Goal: Transaction & Acquisition: Book appointment/travel/reservation

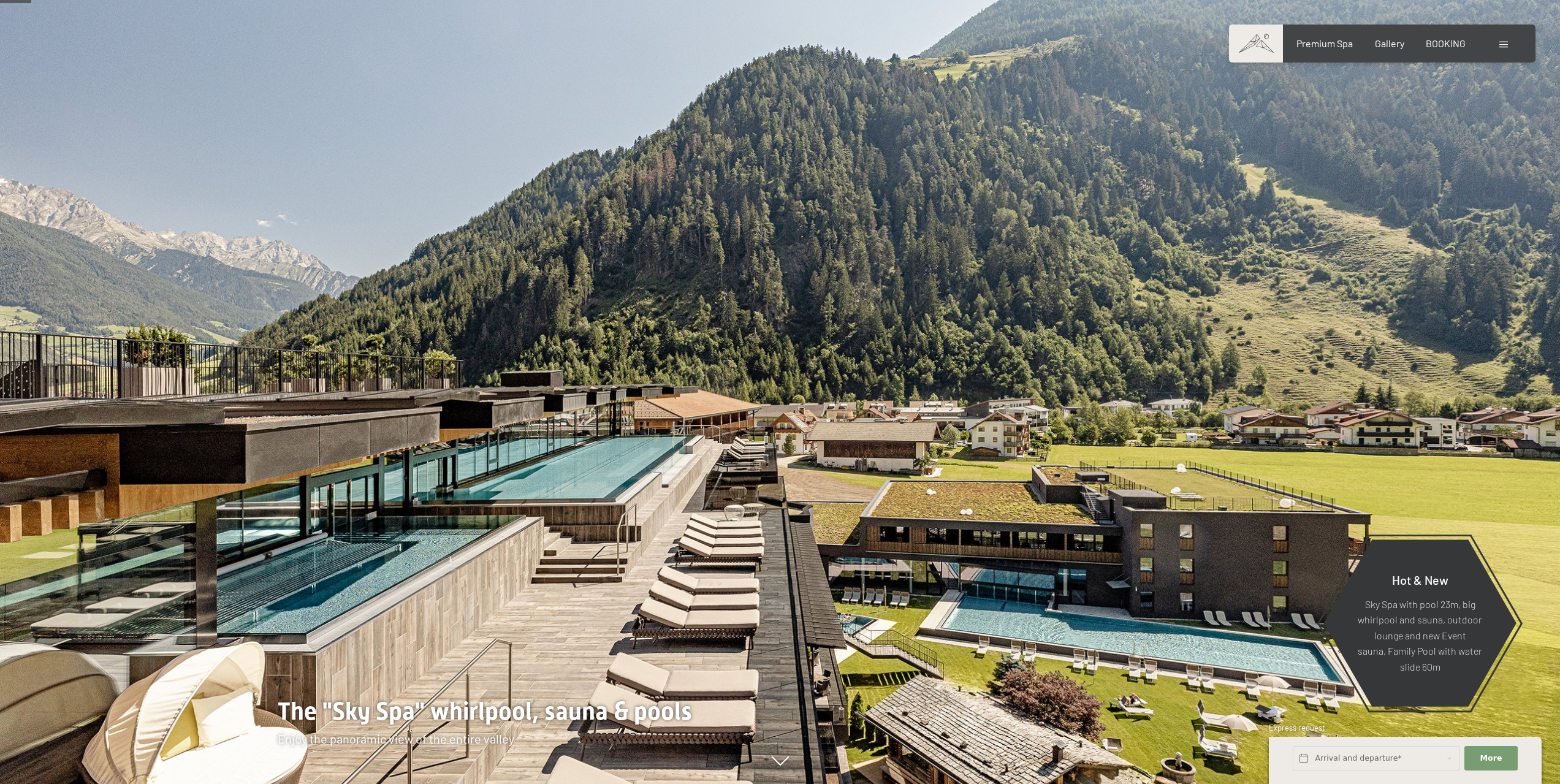
scroll to position [164, 0]
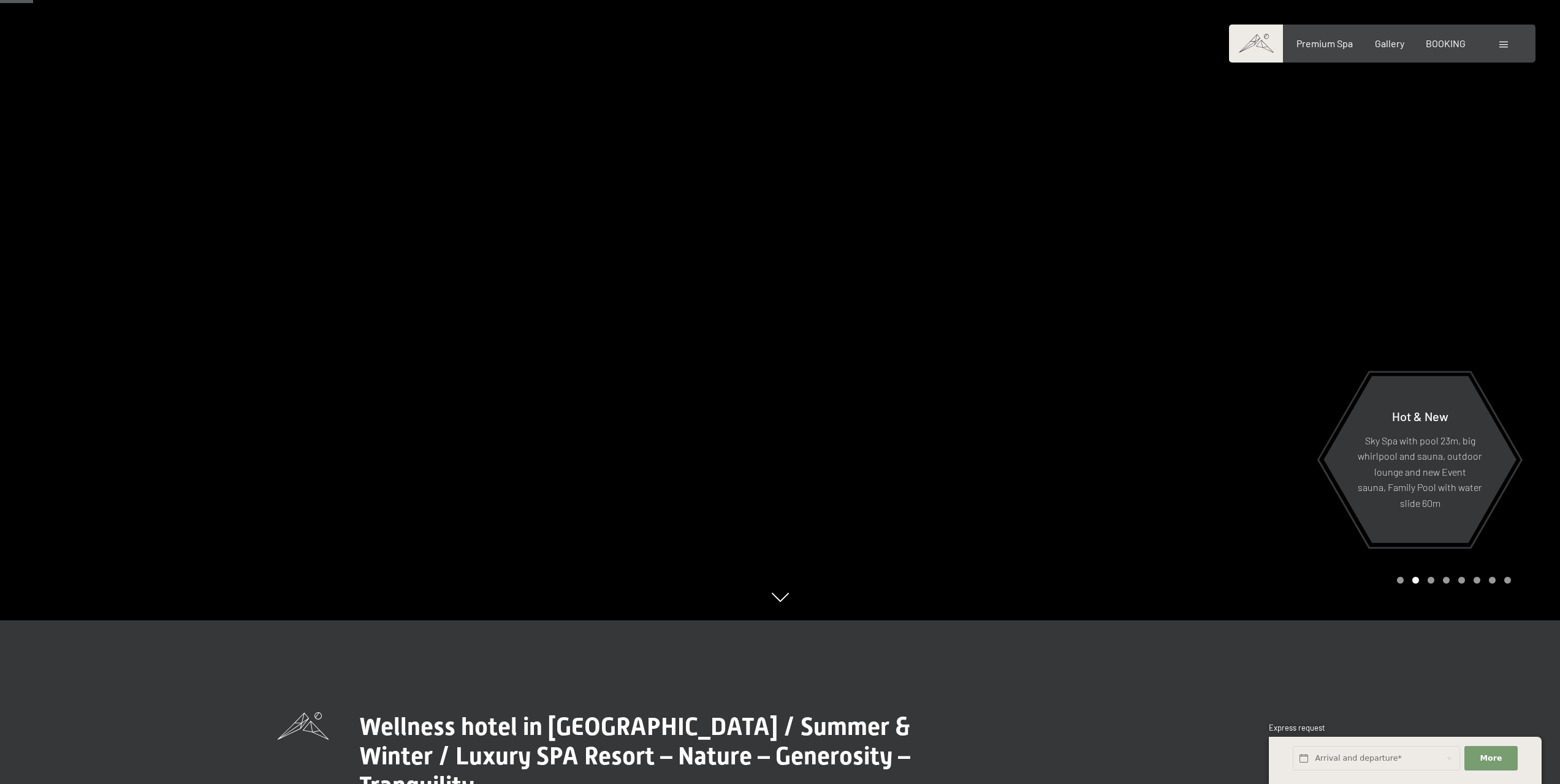
click at [1523, 459] on div at bounding box center [1171, 228] width 781 height 784
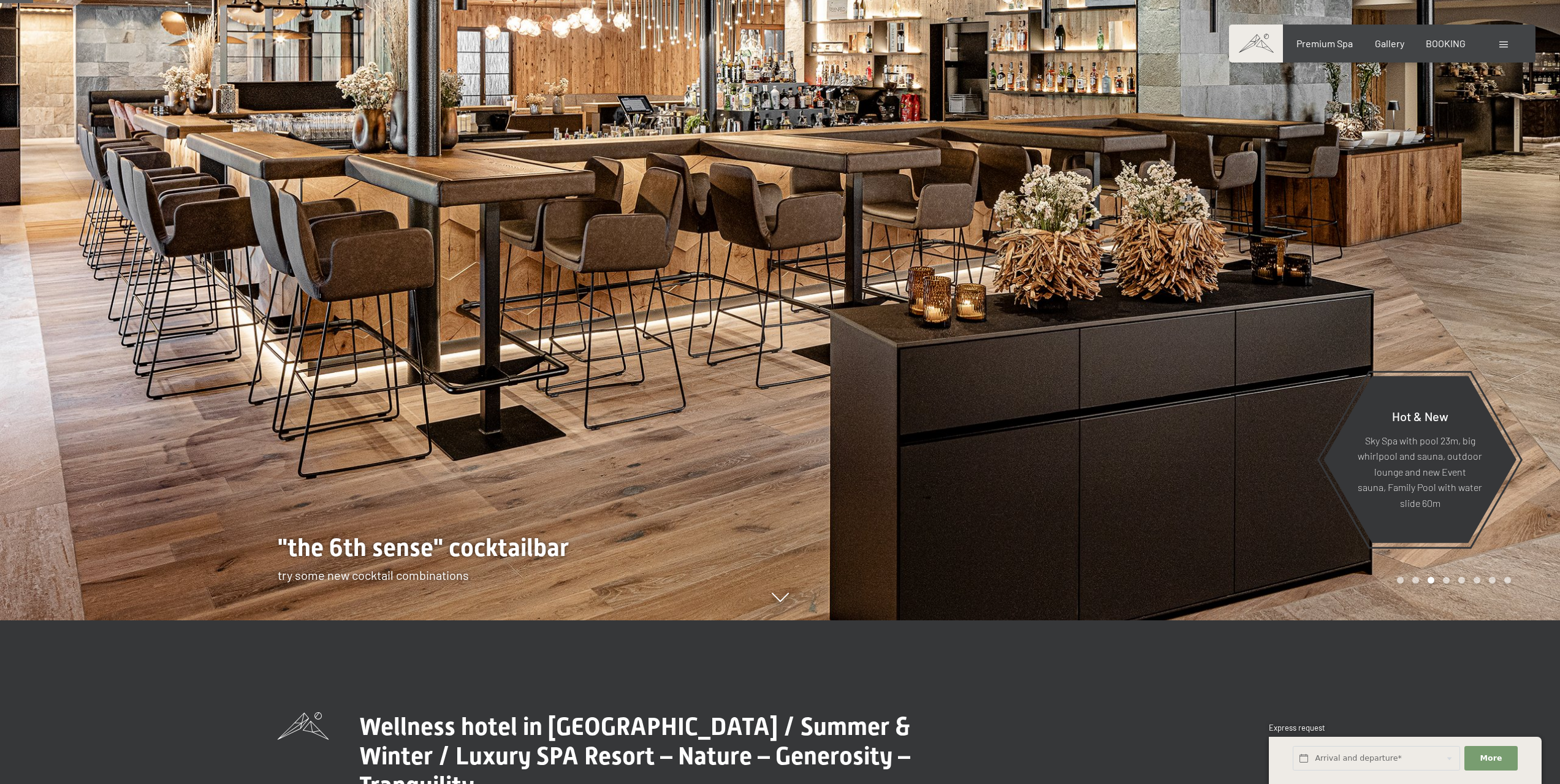
click at [1523, 459] on div at bounding box center [1171, 228] width 781 height 784
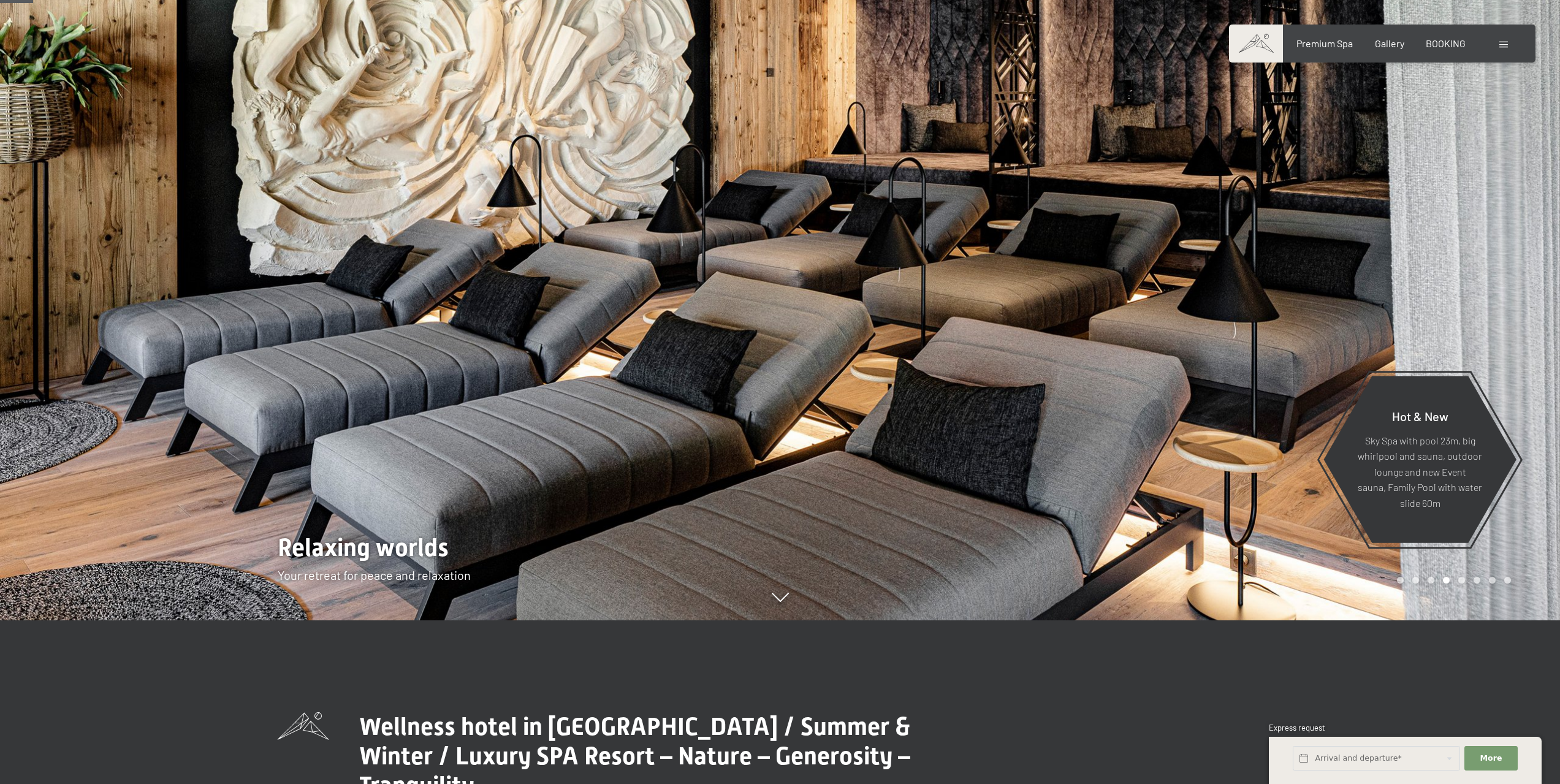
click at [1523, 459] on div at bounding box center [1171, 228] width 781 height 784
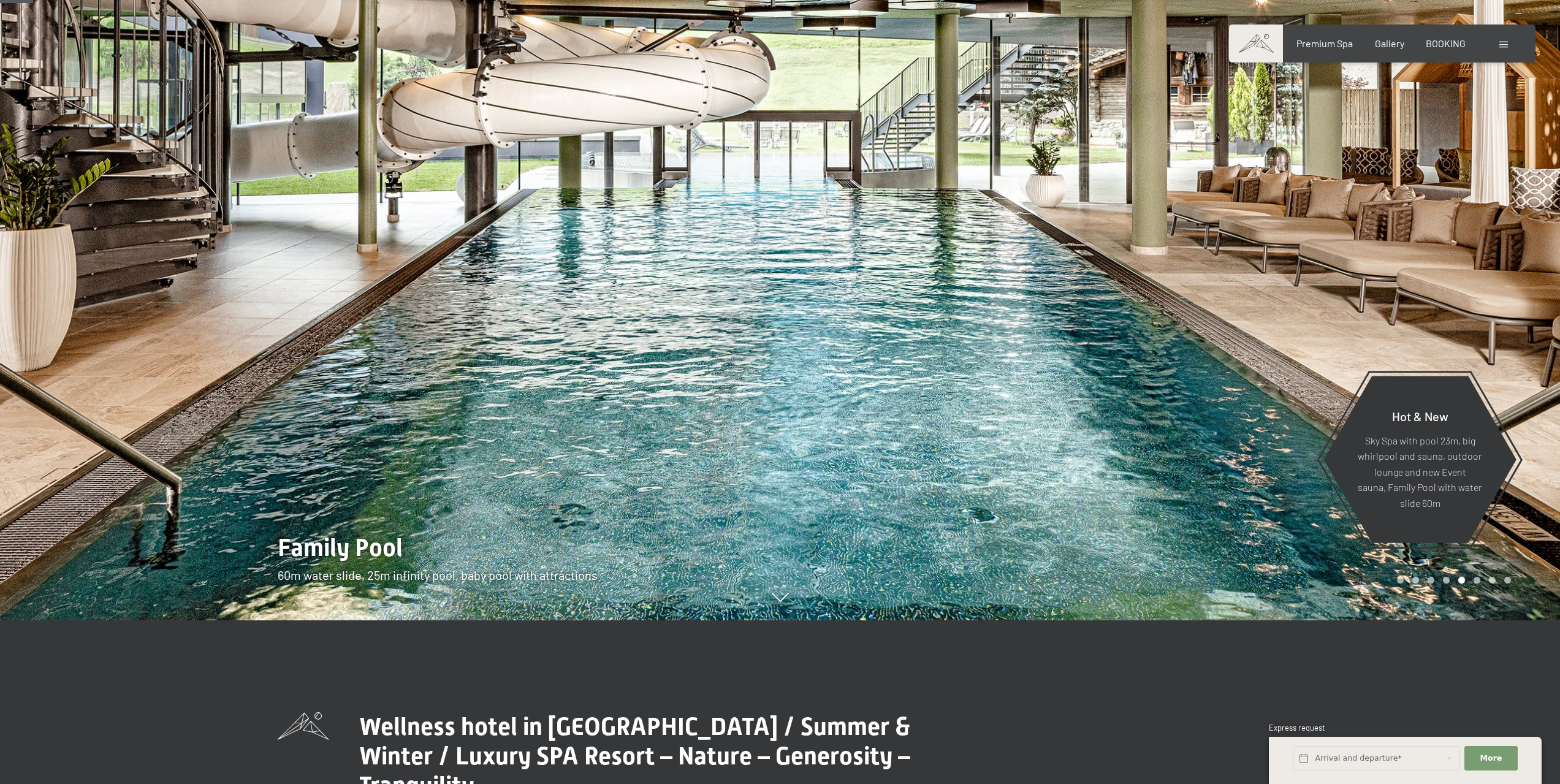
click at [1523, 459] on div at bounding box center [1171, 228] width 781 height 784
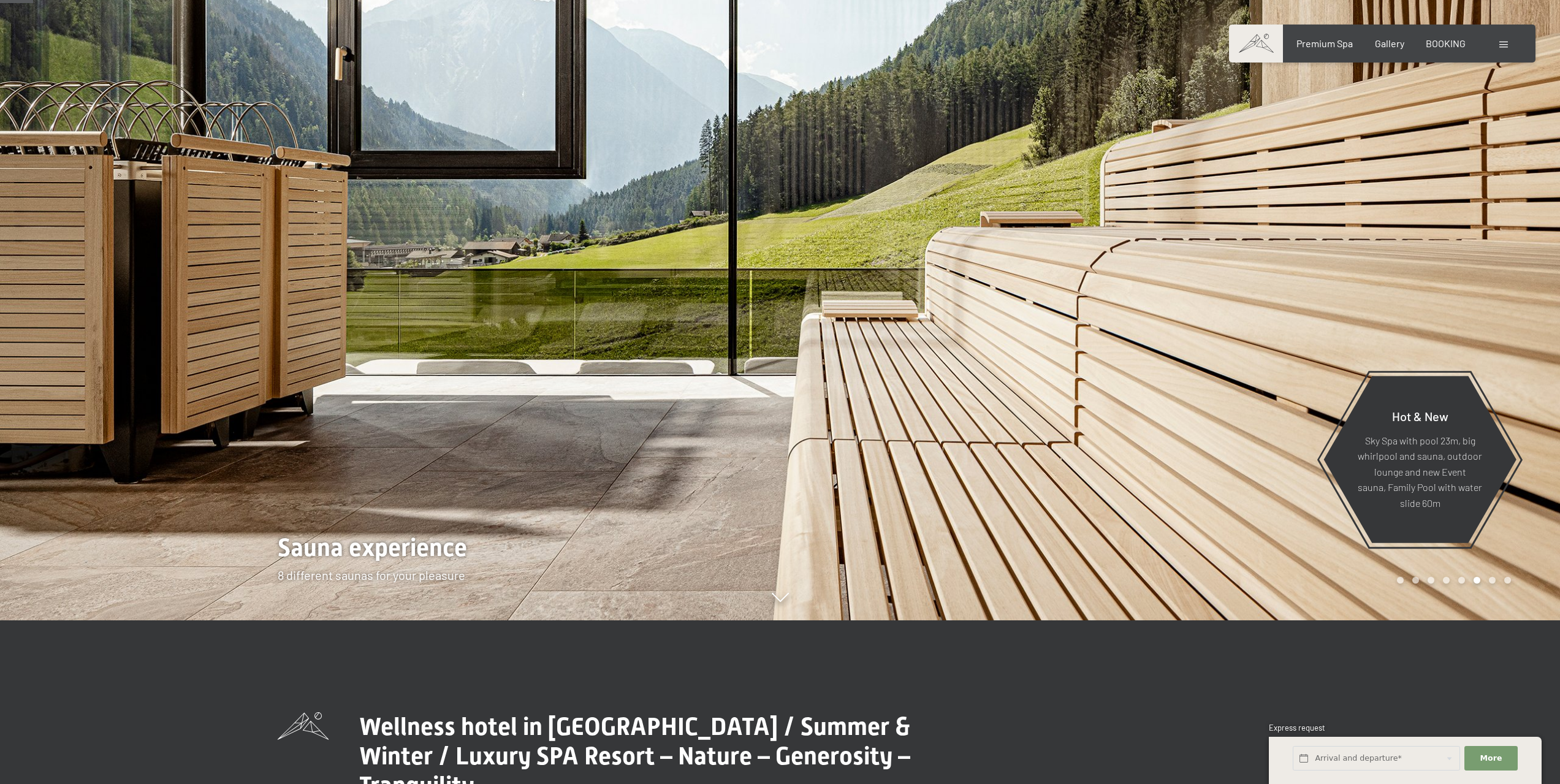
click at [1523, 459] on div at bounding box center [1171, 228] width 781 height 784
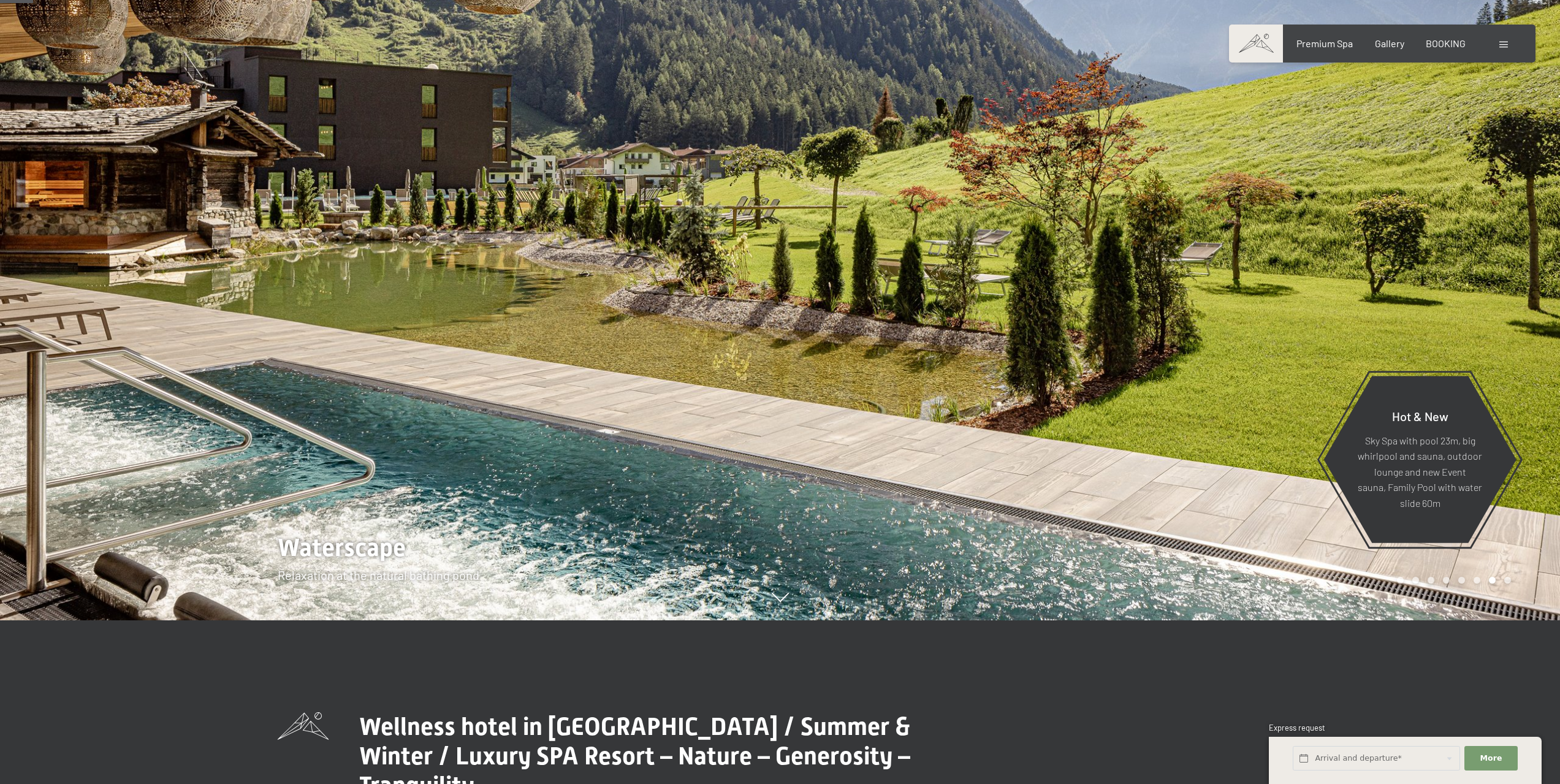
click at [1523, 459] on div at bounding box center [1171, 228] width 781 height 784
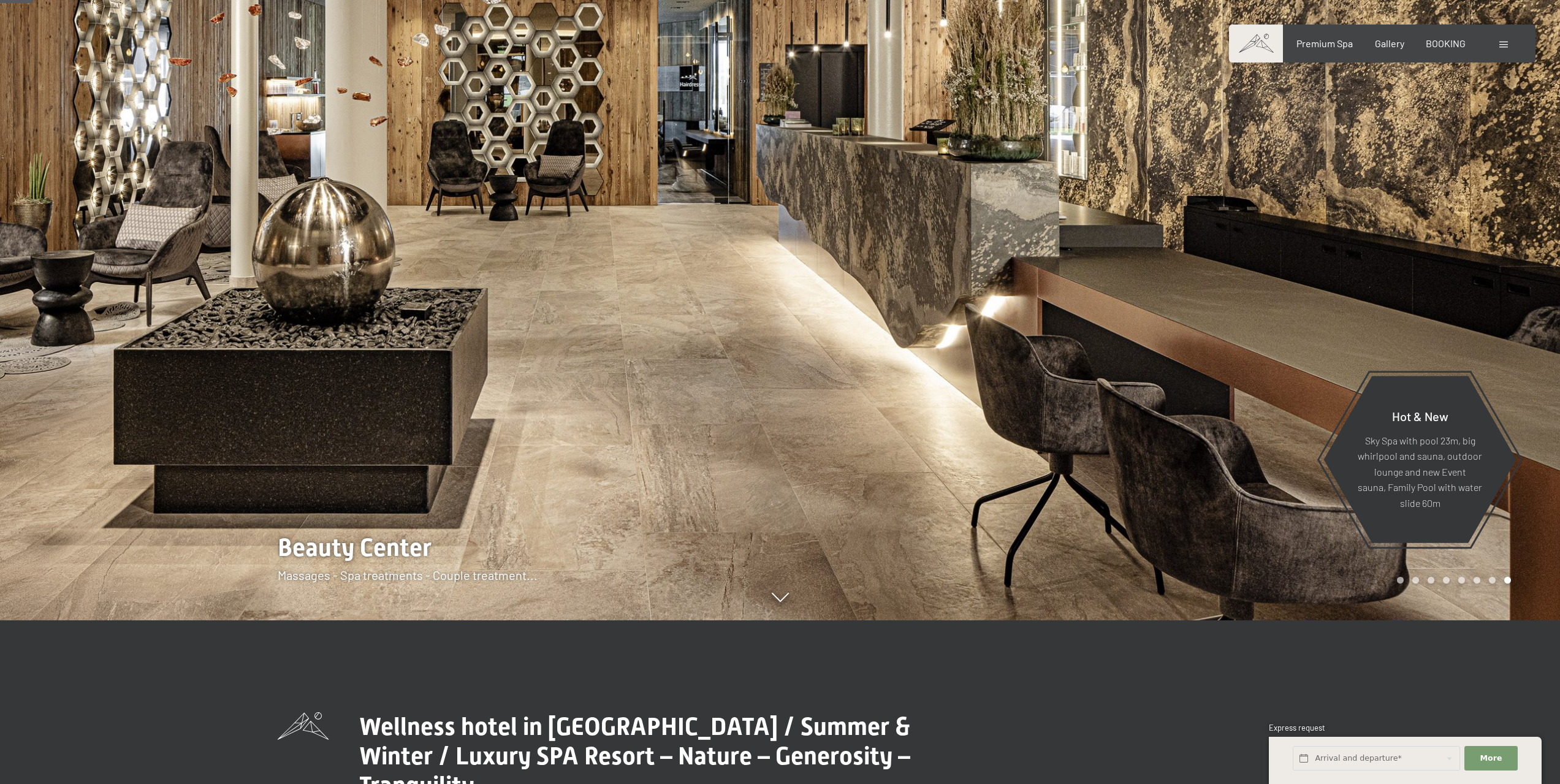
click at [1523, 459] on div at bounding box center [1171, 228] width 781 height 784
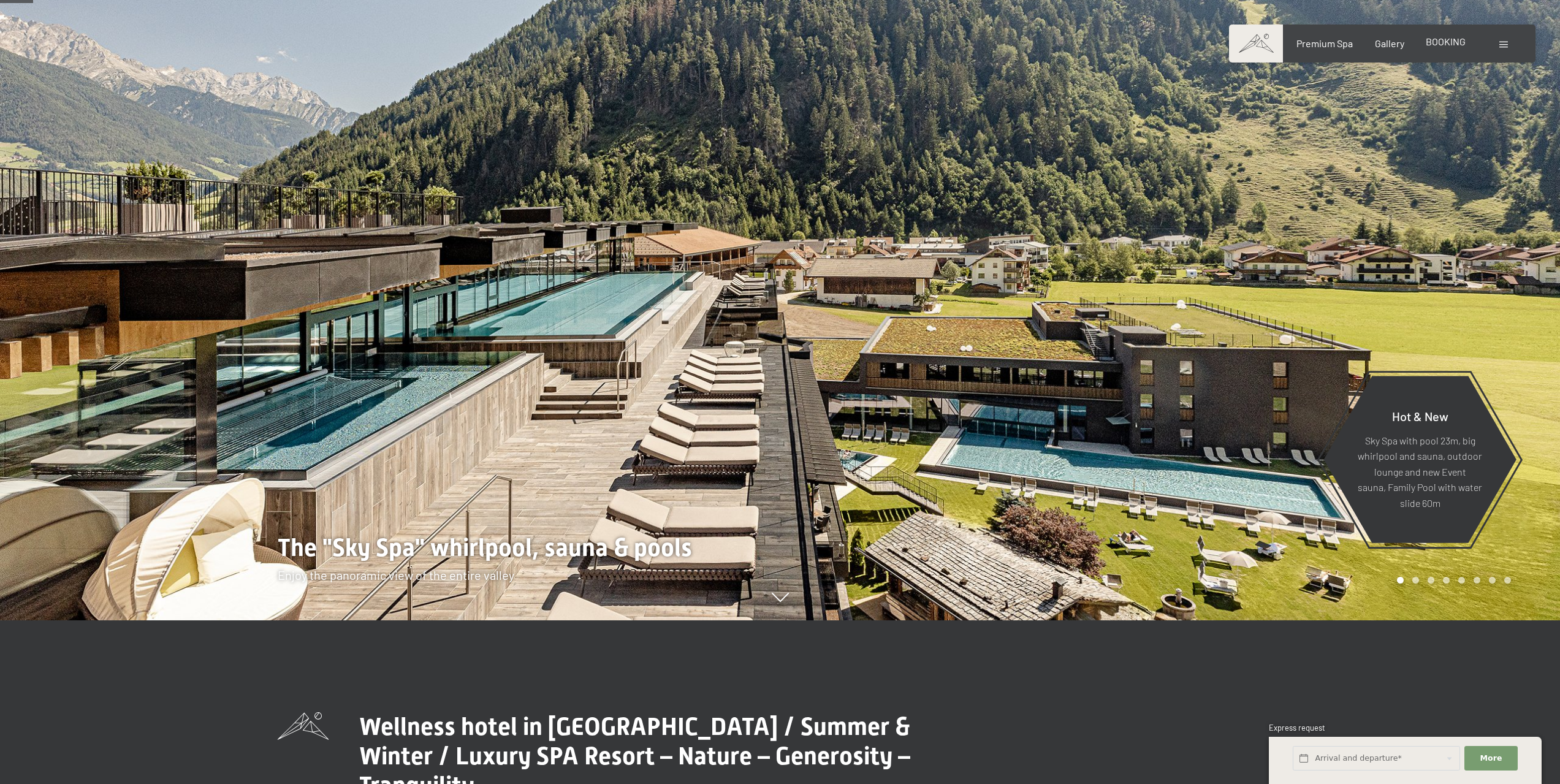
click at [1439, 40] on span "BOOKING" at bounding box center [1445, 41] width 40 height 12
click at [1445, 47] on div "BOOKING" at bounding box center [1445, 42] width 40 height 13
click at [1444, 45] on span "BOOKING" at bounding box center [1445, 41] width 40 height 12
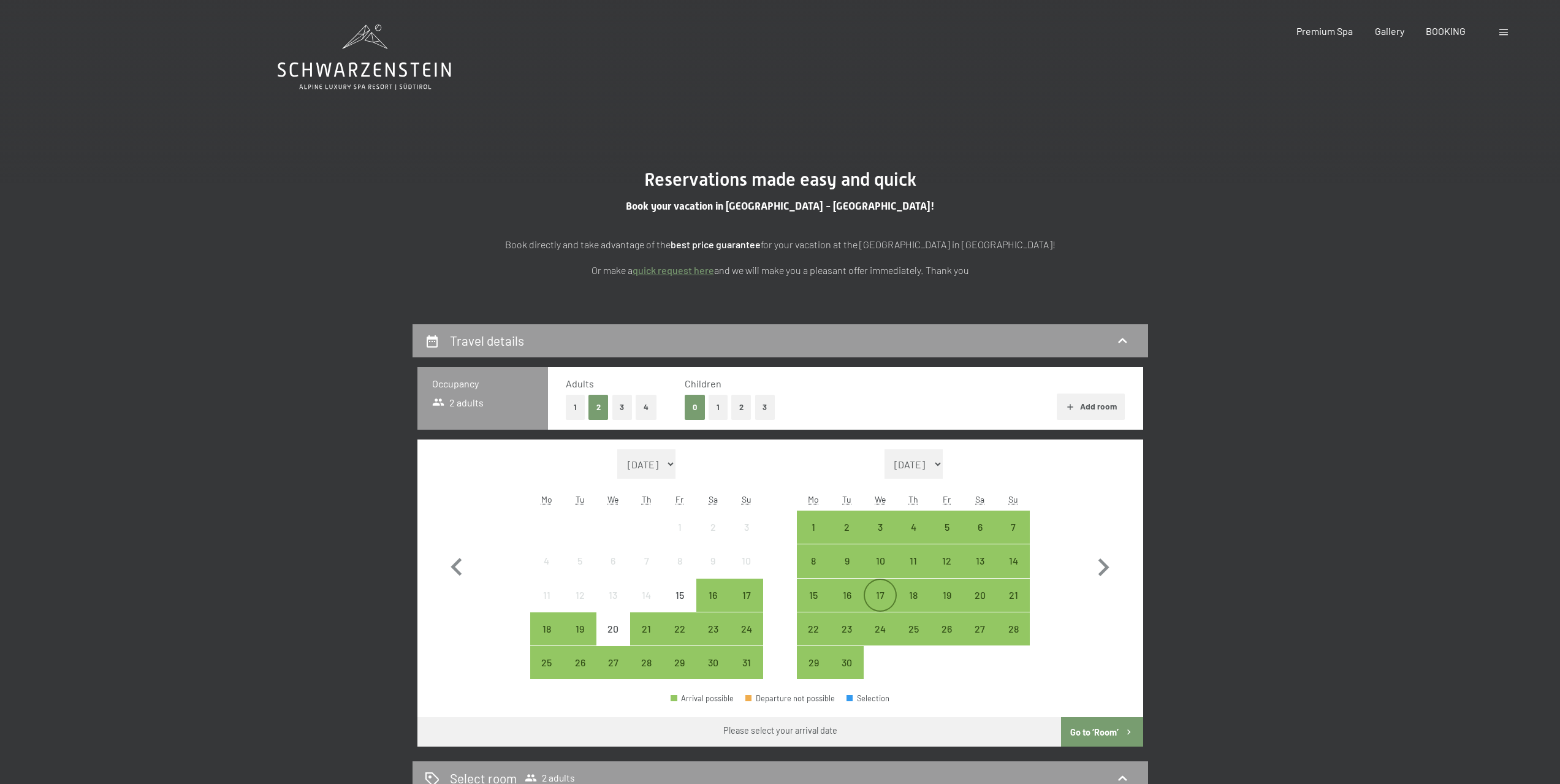
click at [883, 597] on div "17" at bounding box center [881, 606] width 31 height 31
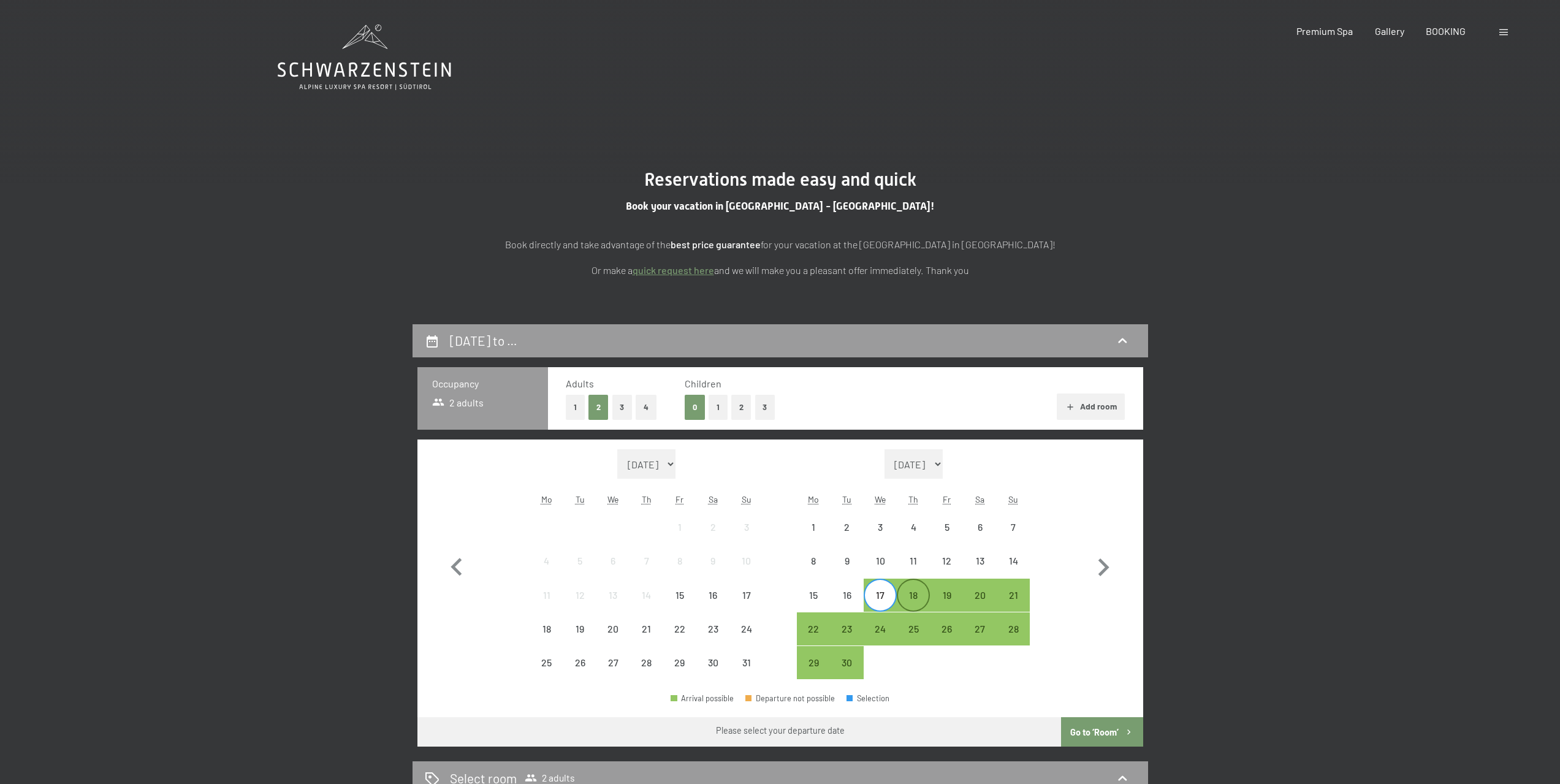
click at [922, 596] on div "18" at bounding box center [914, 606] width 31 height 31
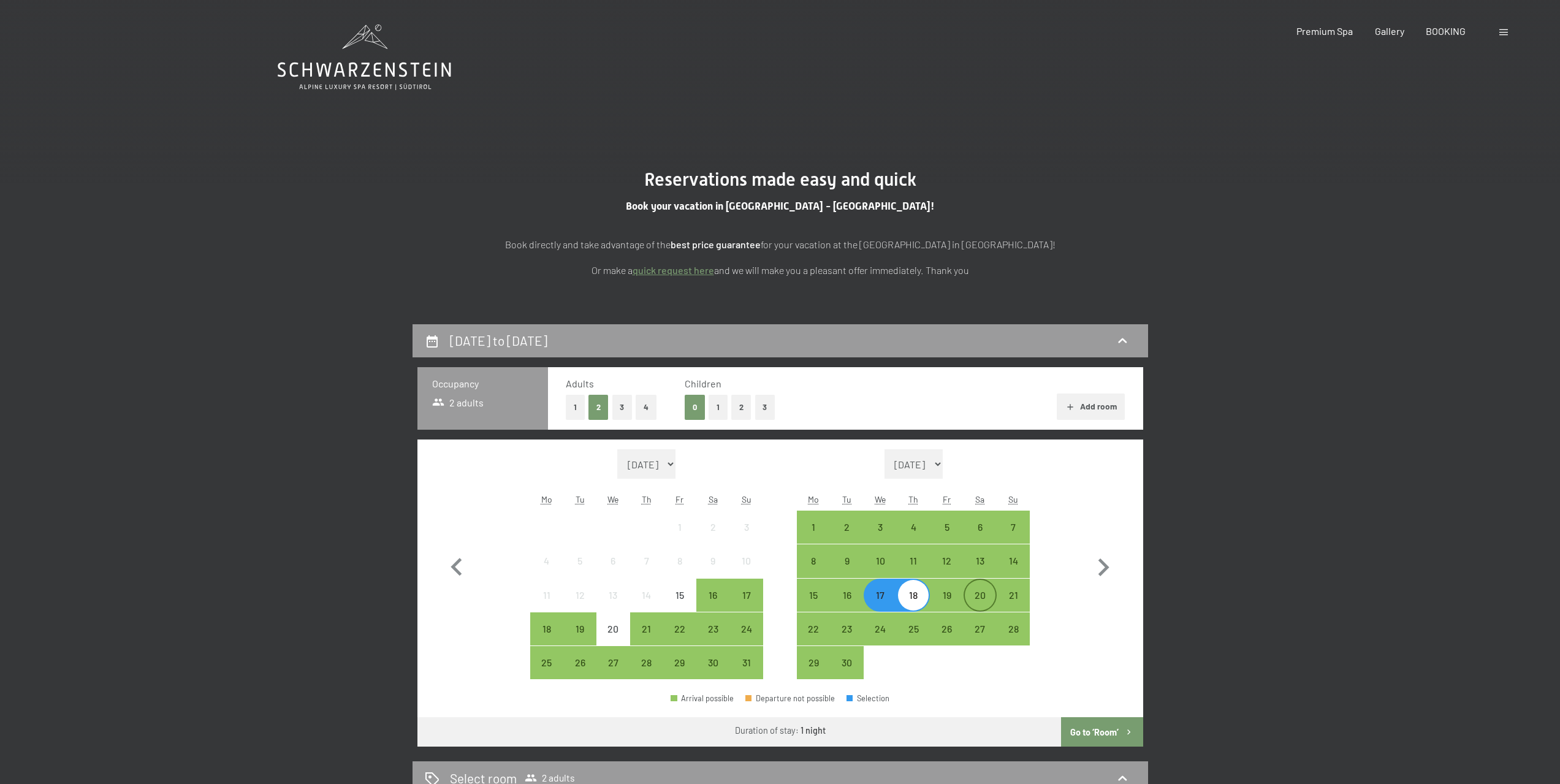
click at [979, 596] on div "20" at bounding box center [981, 606] width 31 height 31
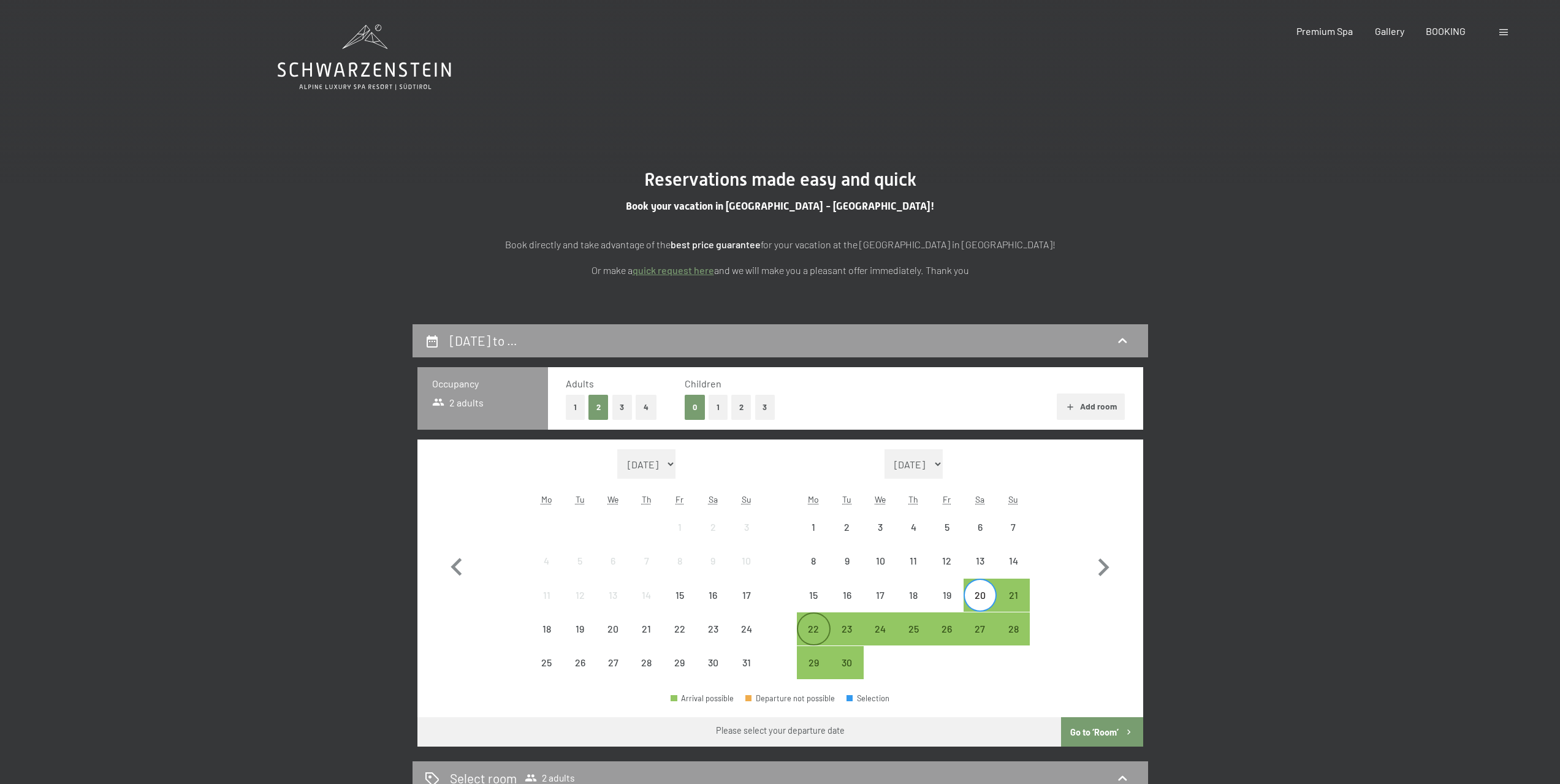
click at [806, 625] on div "22" at bounding box center [814, 639] width 31 height 31
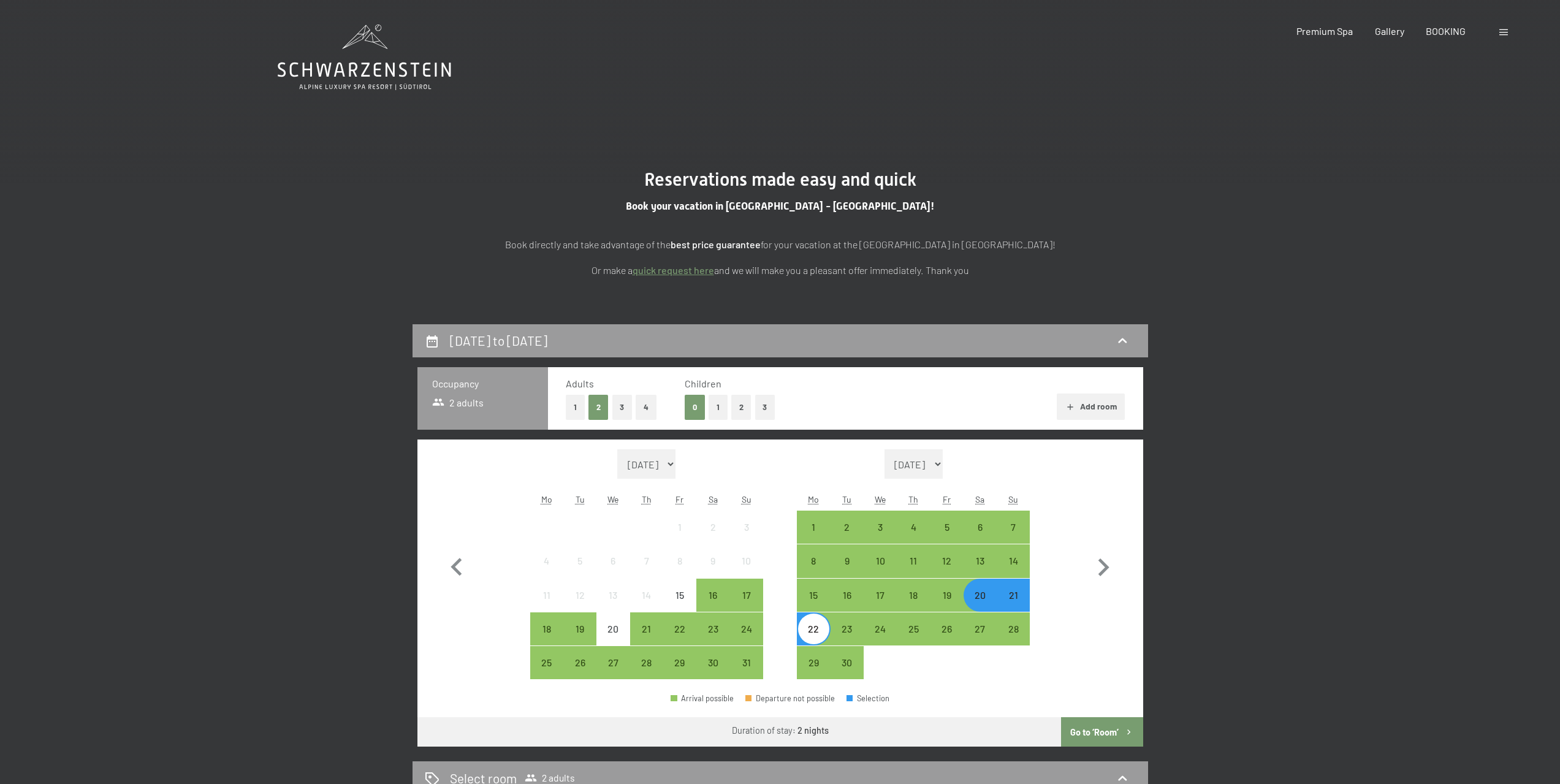
click at [630, 402] on button "3" at bounding box center [622, 407] width 20 height 25
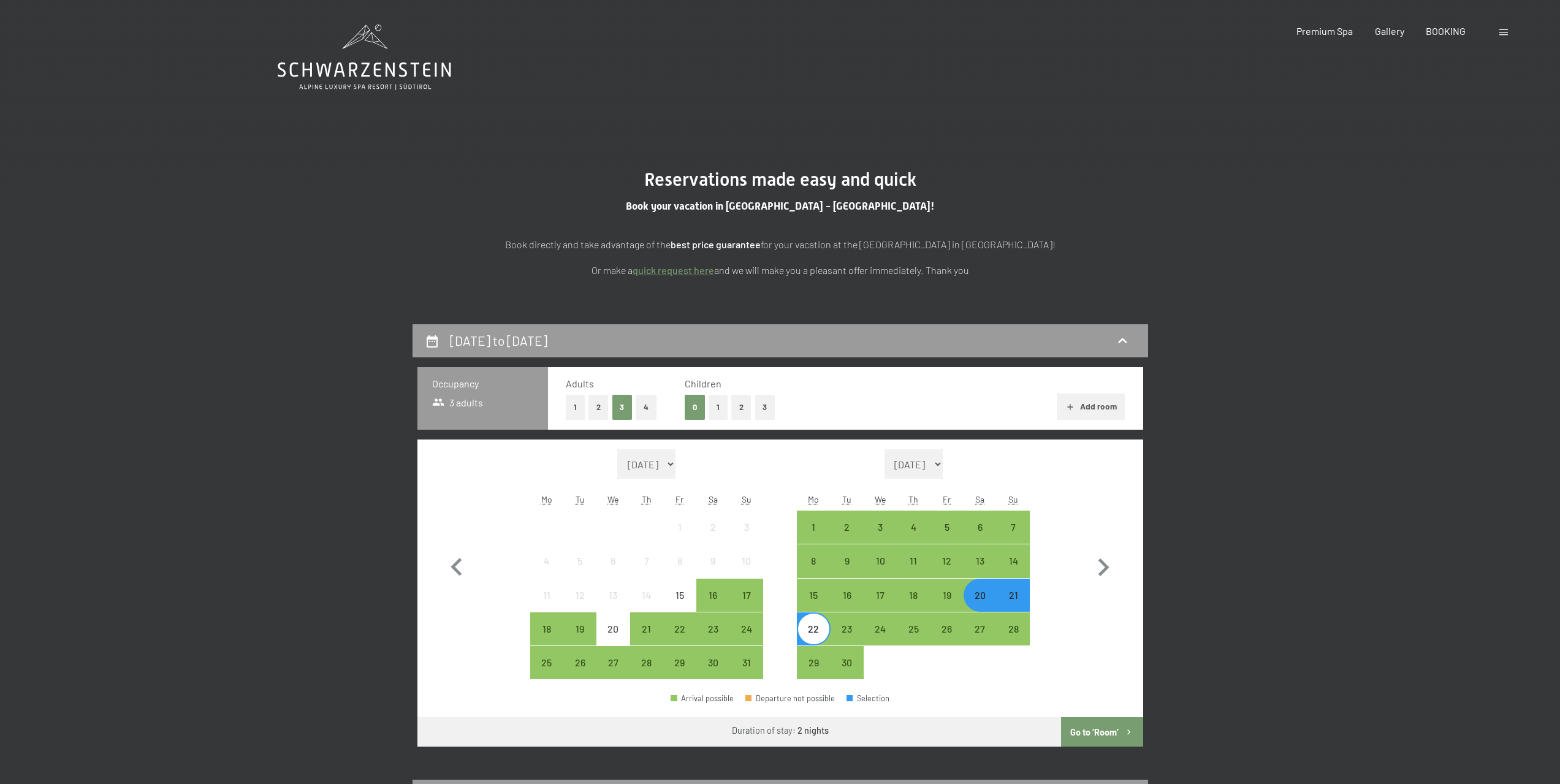
click at [1090, 731] on button "Go to ‘Room’" at bounding box center [1102, 732] width 82 height 29
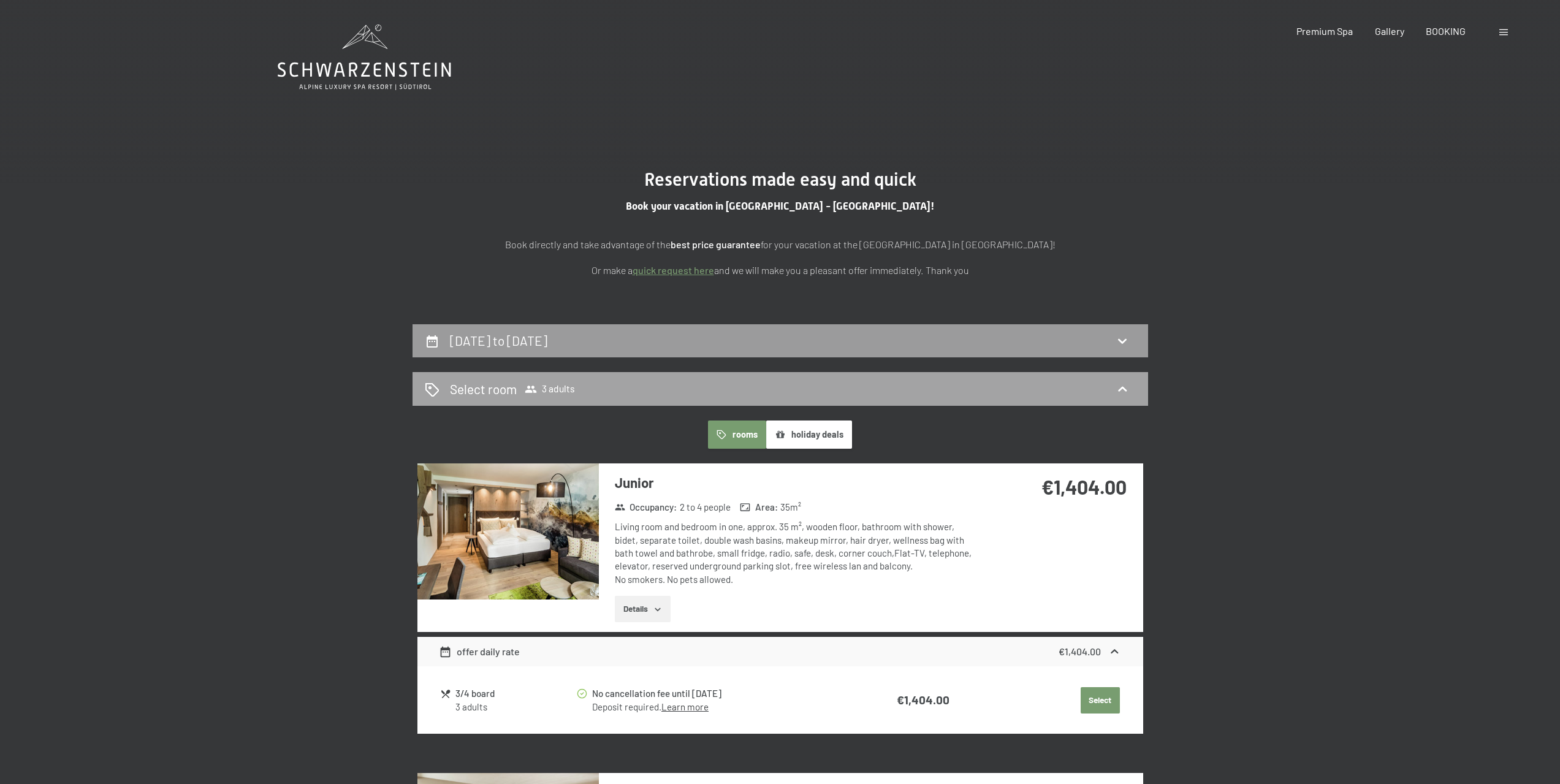
click at [1128, 387] on icon at bounding box center [1123, 389] width 15 height 15
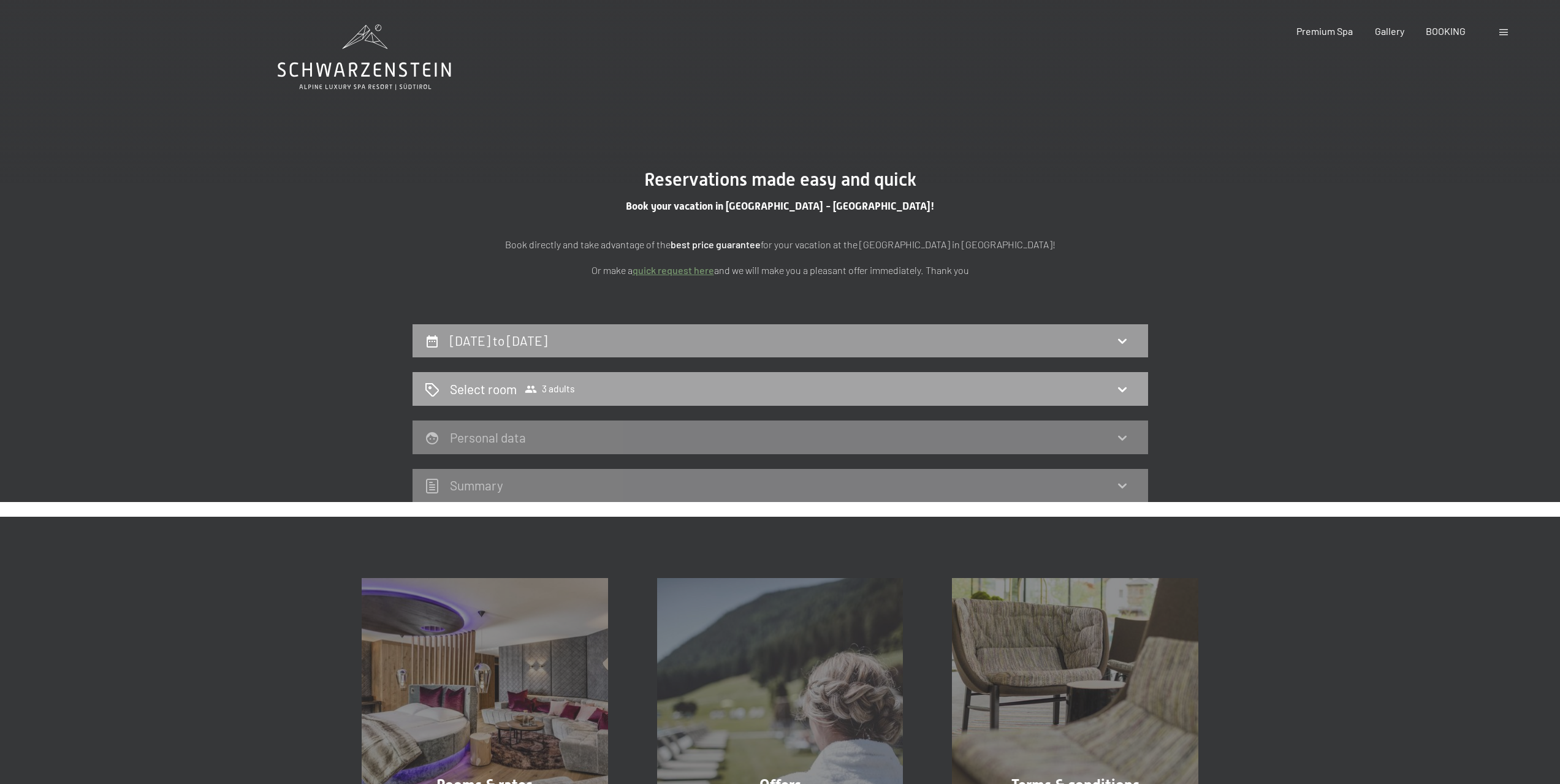
click at [543, 389] on span "3 adults" at bounding box center [550, 389] width 50 height 12
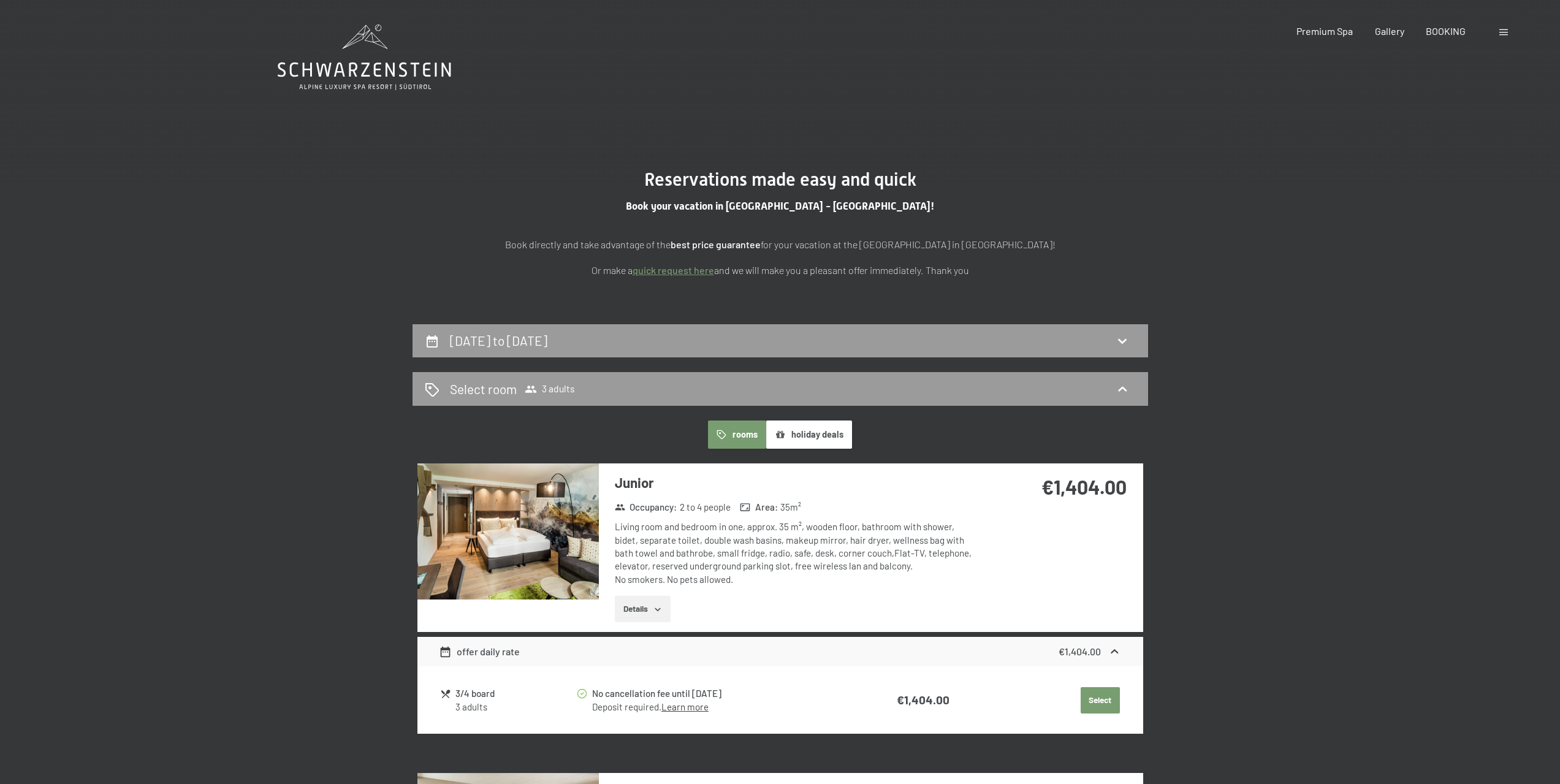
click at [801, 437] on button "holiday deals" at bounding box center [809, 435] width 86 height 28
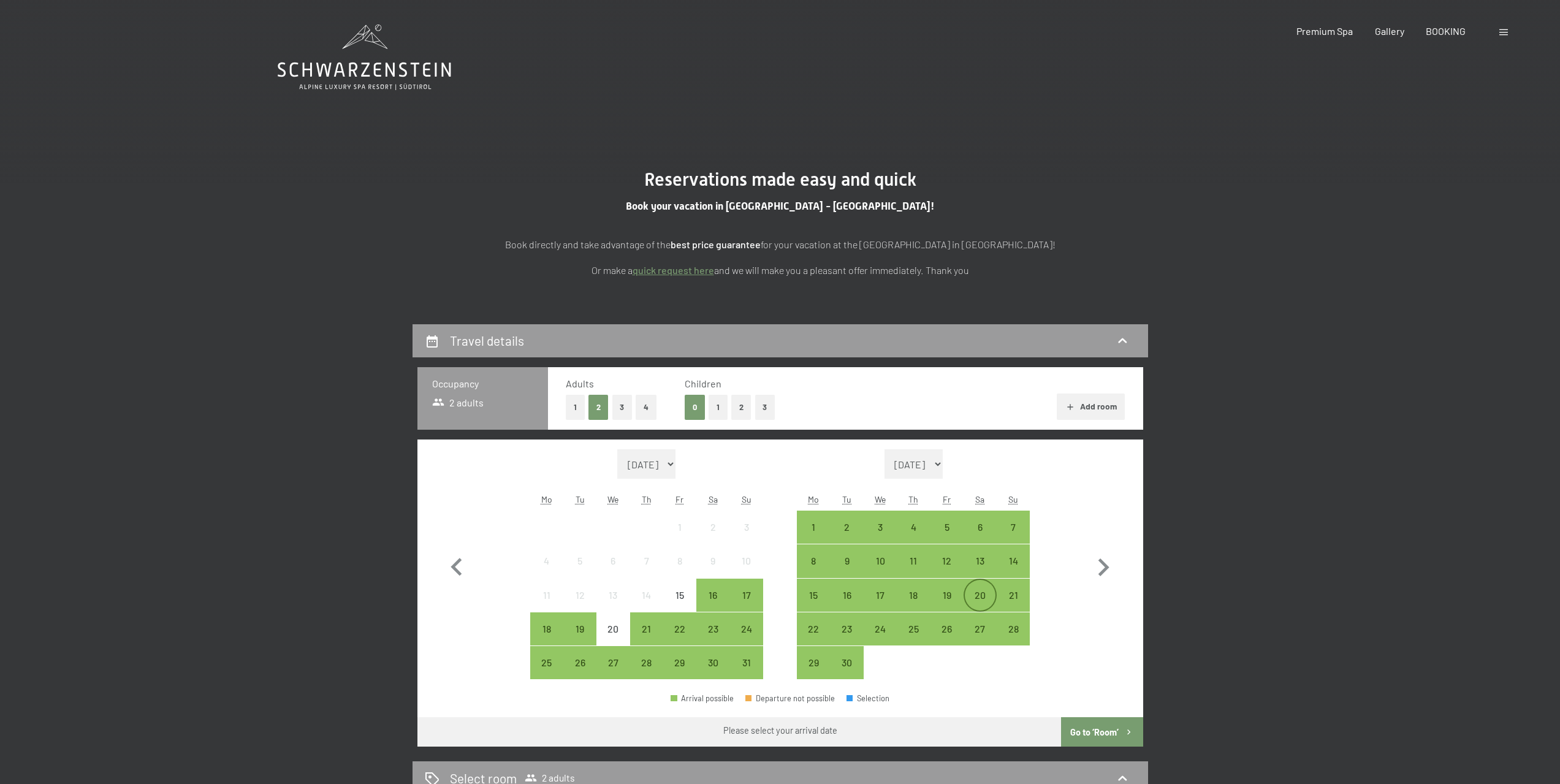
click at [985, 600] on div "20" at bounding box center [981, 606] width 31 height 31
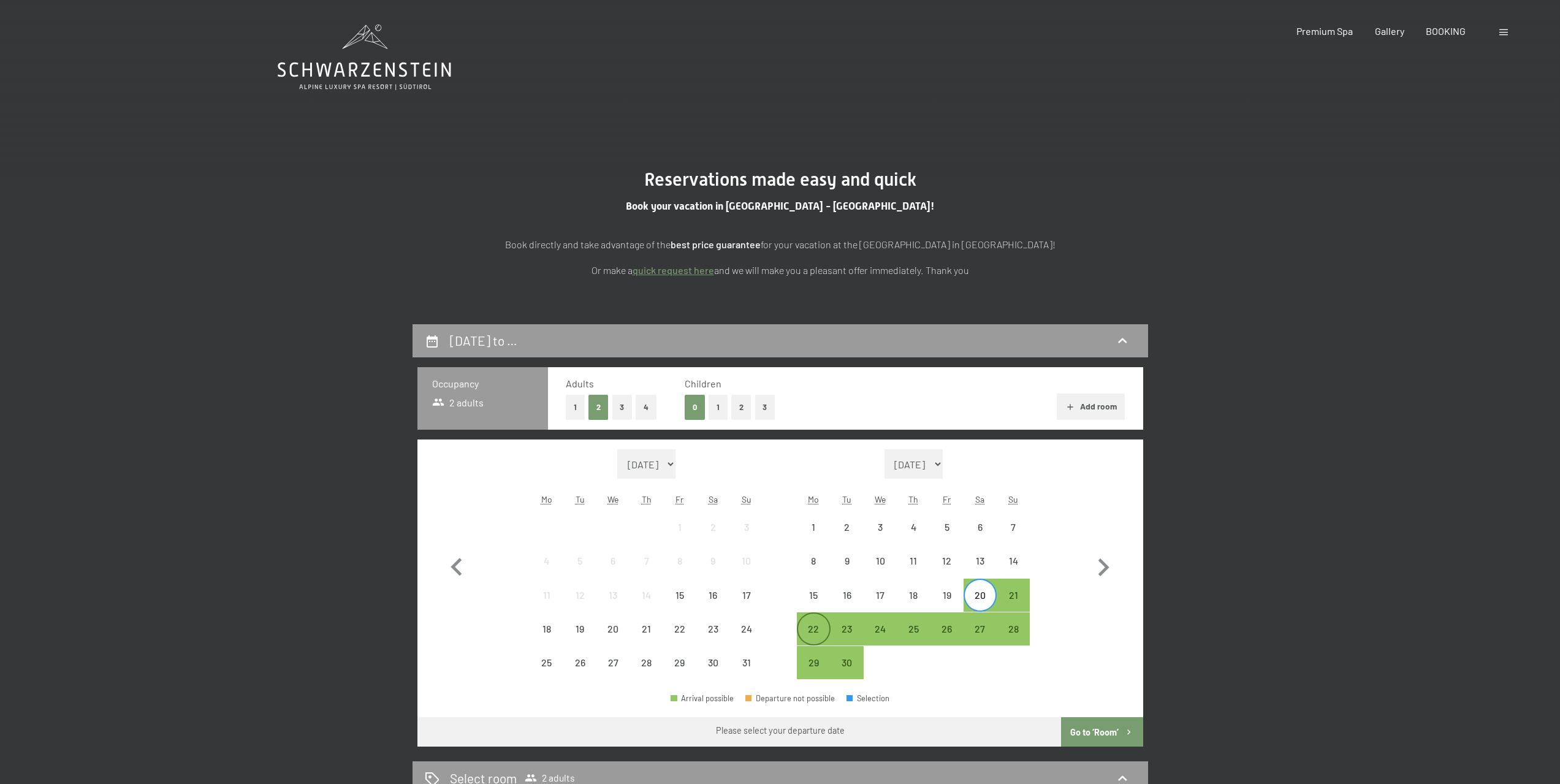
click at [813, 626] on div "22" at bounding box center [814, 639] width 31 height 31
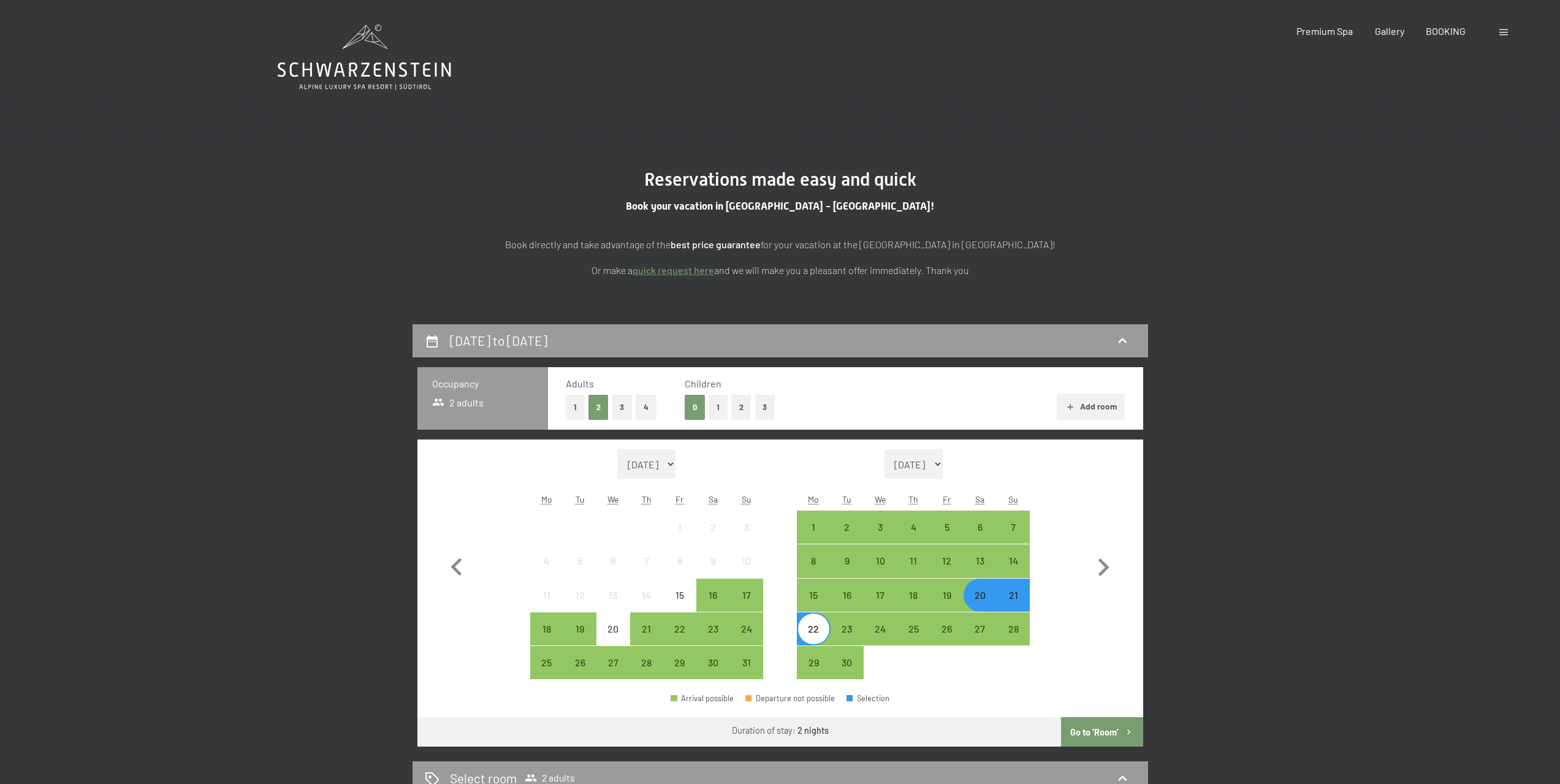
click at [1091, 732] on button "Go to ‘Room’" at bounding box center [1102, 732] width 82 height 29
